Goal: Find specific page/section: Find specific page/section

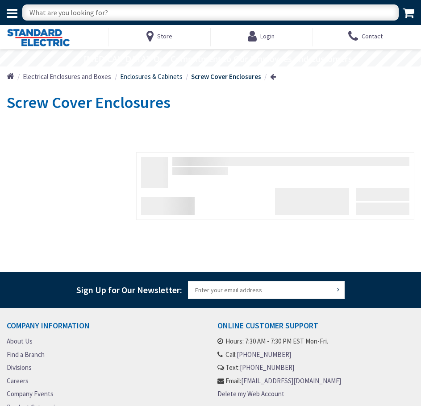
click at [165, 76] on span "Enclosures & Cabinets" at bounding box center [151, 76] width 63 height 8
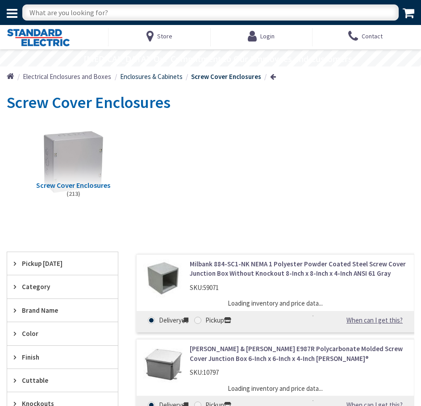
click at [163, 78] on span "Enclosures & Cabinets" at bounding box center [151, 76] width 63 height 8
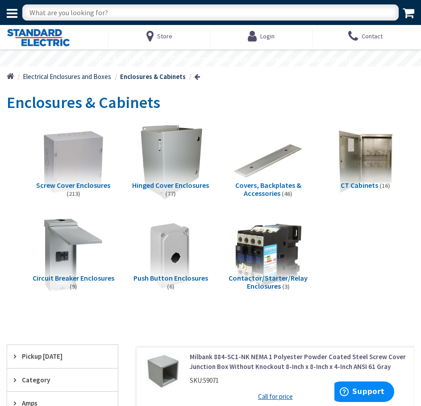
click at [83, 76] on span "Electrical Enclosures and Boxes" at bounding box center [67, 76] width 88 height 8
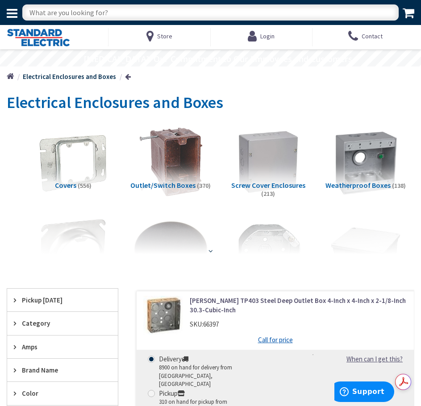
click at [211, 251] on strong at bounding box center [210, 251] width 9 height 7
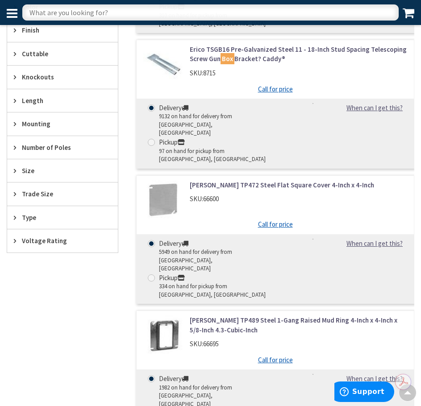
scroll to position [1116, 0]
